Goal: Task Accomplishment & Management: Manage account settings

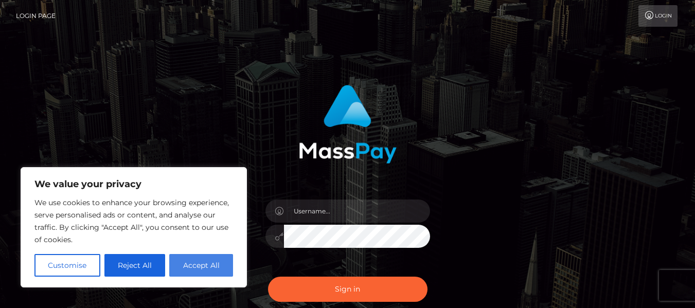
click at [205, 259] on button "Accept All" at bounding box center [201, 265] width 64 height 23
checkbox input "true"
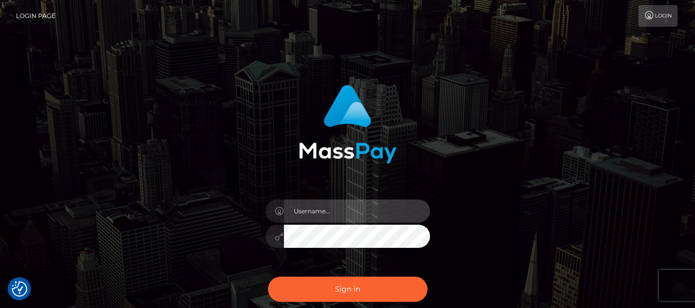
click at [310, 209] on input "text" at bounding box center [357, 211] width 146 height 23
type input "[EMAIL_ADDRESS][DOMAIN_NAME]"
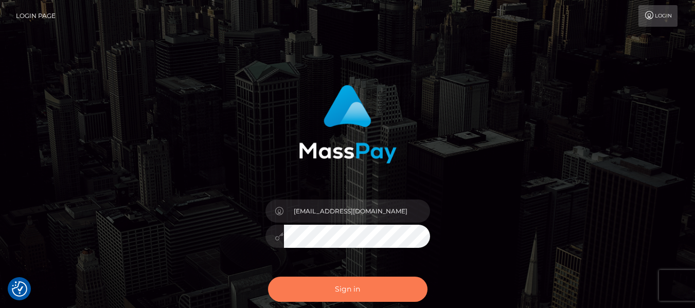
click at [317, 288] on button "Sign in" at bounding box center [347, 289] width 159 height 25
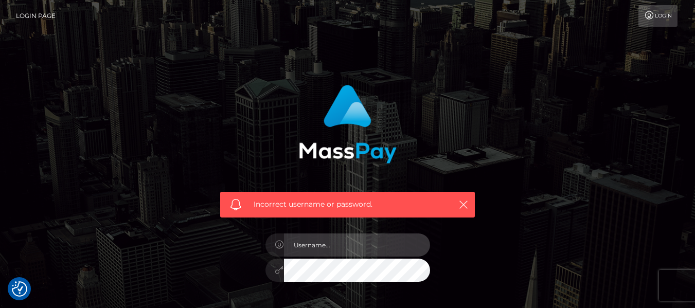
click at [334, 248] on input "text" at bounding box center [357, 245] width 146 height 23
type input "[EMAIL_ADDRESS][DOMAIN_NAME]"
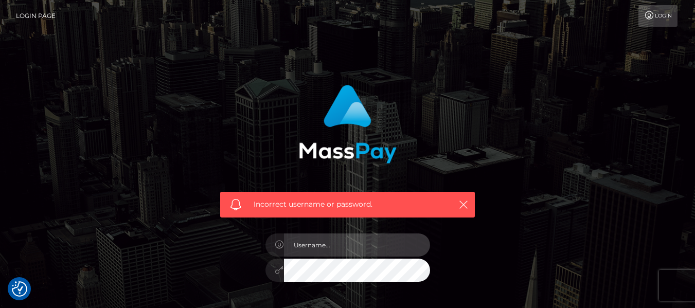
click at [368, 246] on input "text" at bounding box center [357, 245] width 146 height 23
type input "[EMAIL_ADDRESS][DOMAIN_NAME]"
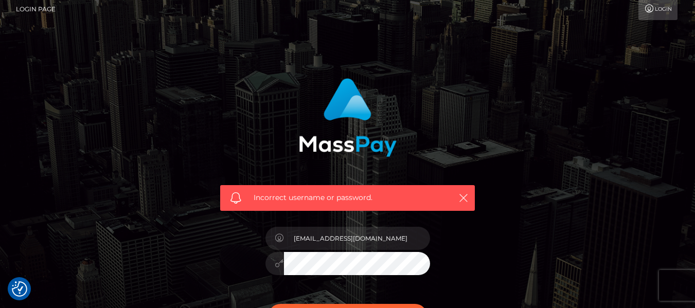
scroll to position [103, 0]
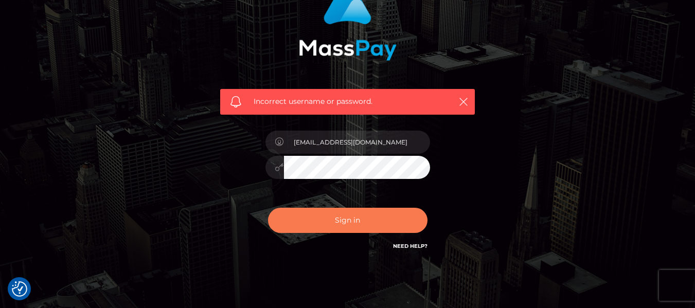
click at [365, 220] on button "Sign in" at bounding box center [347, 220] width 159 height 25
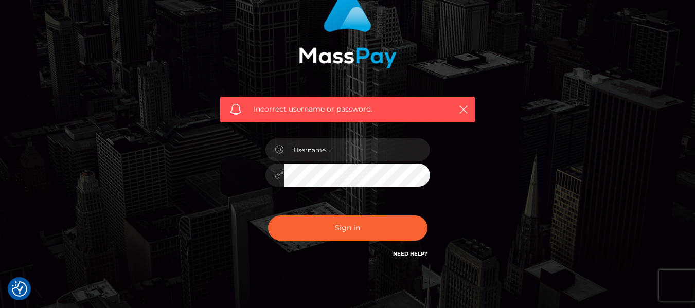
scroll to position [103, 0]
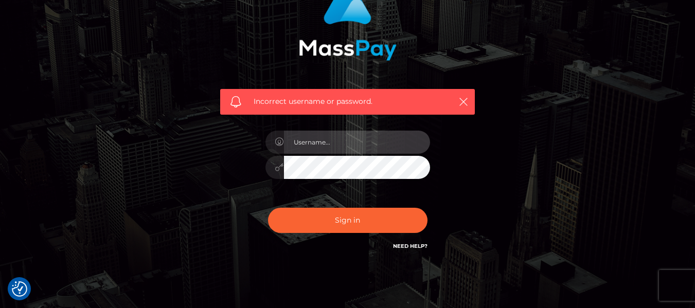
click at [352, 145] on input "text" at bounding box center [357, 142] width 146 height 23
type input "[EMAIL_ADDRESS][DOMAIN_NAME]"
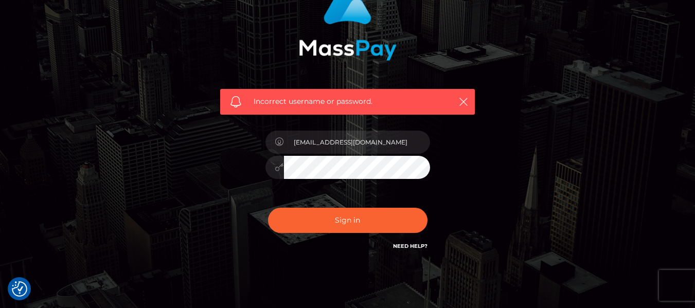
click at [482, 183] on div "Incorrect username or password. tavomellado@gmail.com" at bounding box center [347, 122] width 285 height 296
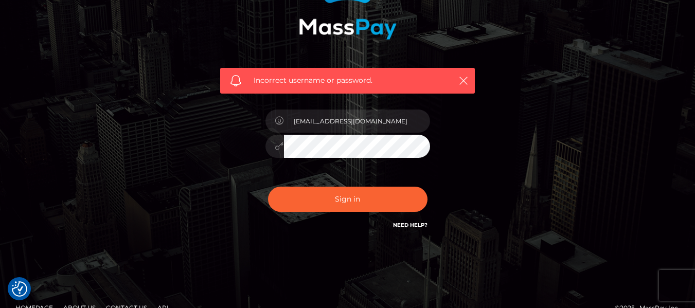
scroll to position [142, 0]
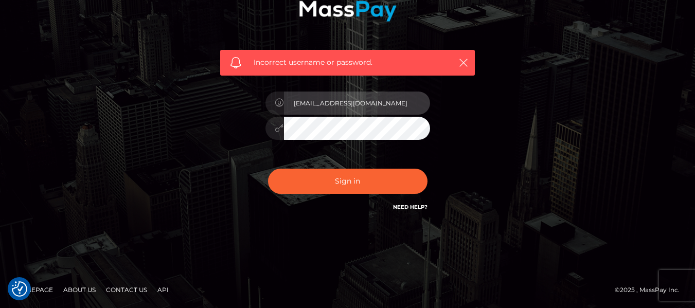
click at [397, 103] on input "[EMAIL_ADDRESS][DOMAIN_NAME]" at bounding box center [357, 103] width 146 height 23
click at [462, 62] on icon "button" at bounding box center [463, 63] width 10 height 10
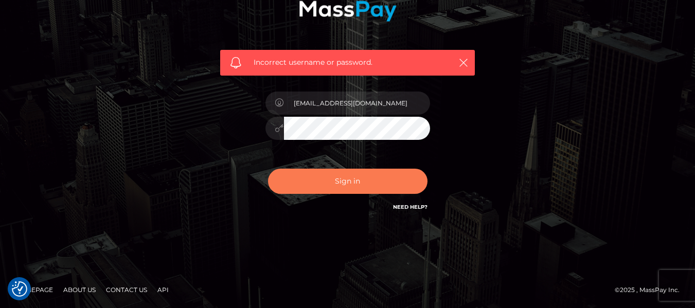
drag, startPoint x: 363, startPoint y: 180, endPoint x: 371, endPoint y: 178, distance: 8.5
click at [363, 181] on button "Sign in" at bounding box center [347, 181] width 159 height 25
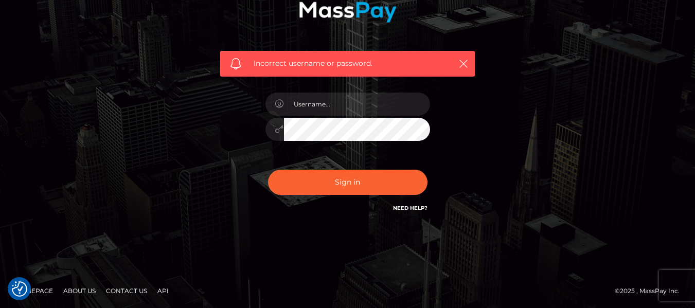
scroll to position [142, 0]
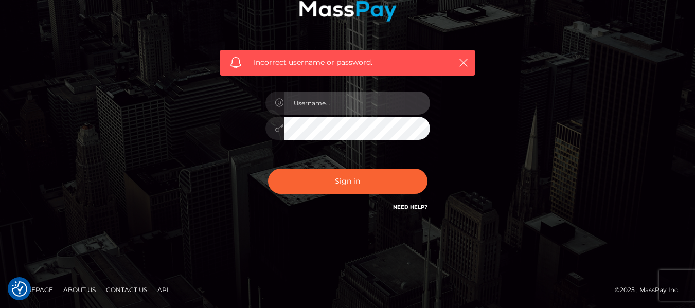
click at [356, 113] on input "text" at bounding box center [357, 103] width 146 height 23
type input "[EMAIL_ADDRESS][DOMAIN_NAME]"
click at [408, 205] on link "Need Help?" at bounding box center [410, 207] width 34 height 7
click at [409, 205] on link "Need Help?" at bounding box center [410, 207] width 34 height 7
click at [558, 43] on div "Incorrect username or password. tavomellado@gmail.com" at bounding box center [348, 83] width 586 height 296
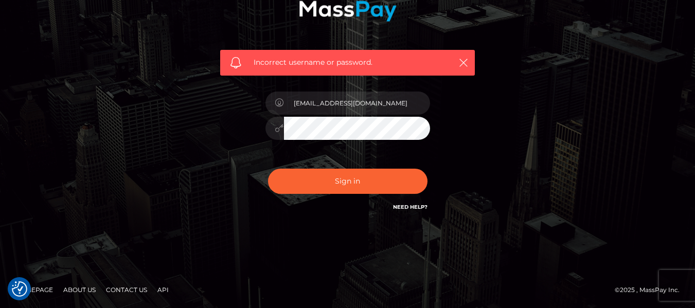
click at [418, 205] on link "Need Help?" at bounding box center [410, 207] width 34 height 7
click at [387, 104] on input "[EMAIL_ADDRESS][DOMAIN_NAME]" at bounding box center [357, 103] width 146 height 23
click at [402, 207] on link "Need Help?" at bounding box center [410, 207] width 34 height 7
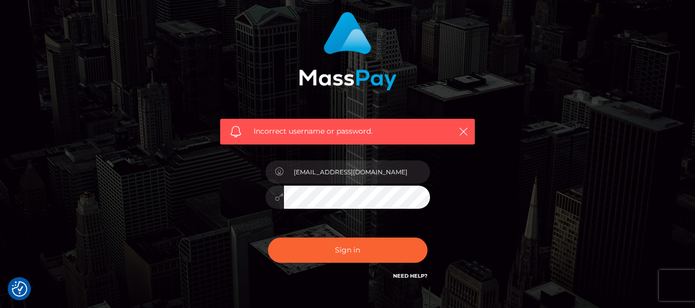
scroll to position [0, 0]
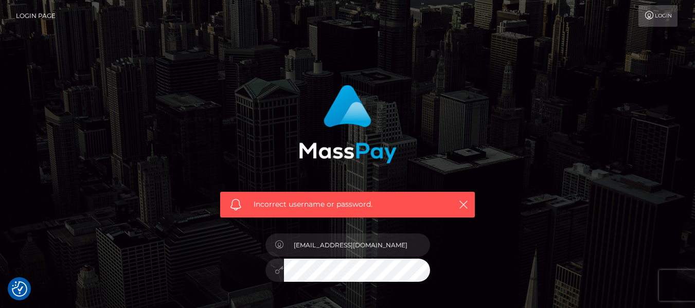
click at [39, 13] on link "Login Page" at bounding box center [36, 16] width 40 height 22
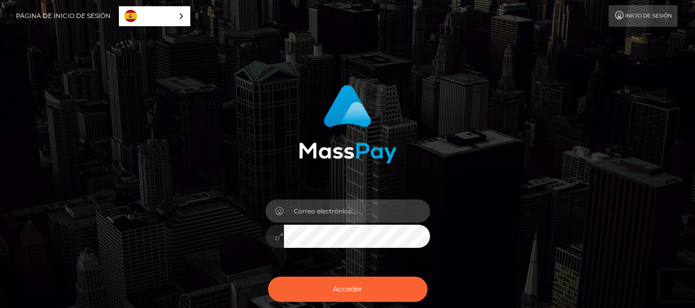
click at [368, 216] on input "email" at bounding box center [357, 211] width 146 height 23
type input "[EMAIL_ADDRESS][DOMAIN_NAME]"
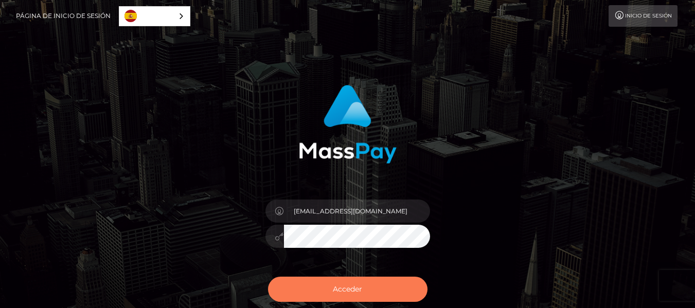
click at [374, 286] on button "Acceder" at bounding box center [347, 289] width 159 height 25
